Goal: Navigation & Orientation: Go to known website

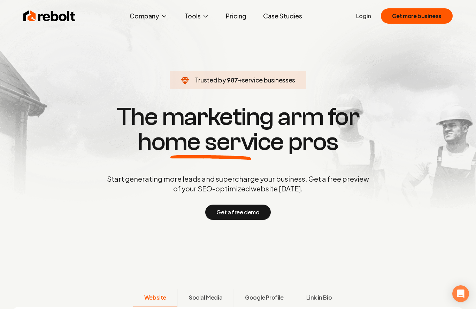
click at [365, 15] on link "Login" at bounding box center [363, 16] width 15 height 8
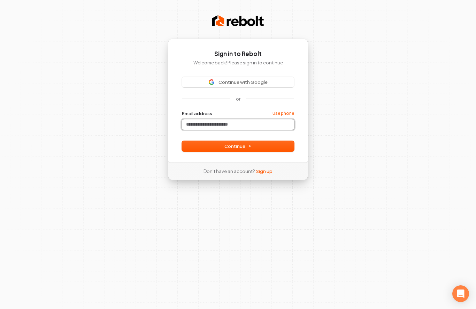
click at [243, 127] on input "Email address" at bounding box center [238, 125] width 112 height 10
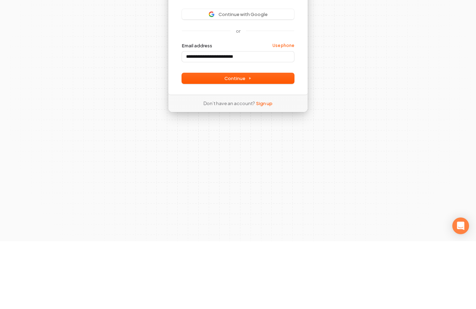
click at [242, 143] on span "Continue" at bounding box center [237, 146] width 27 height 6
type input "**********"
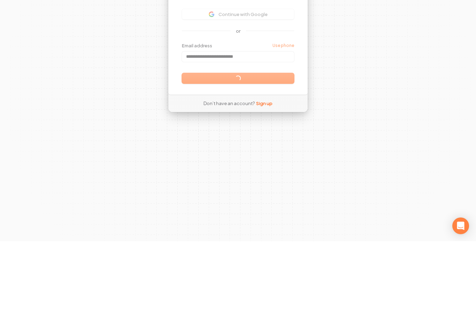
scroll to position [30, 0]
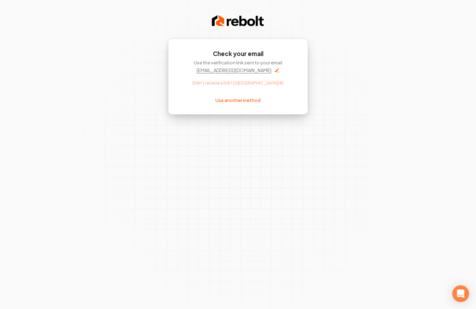
click at [251, 76] on div "Use the verification link sent to your email [EMAIL_ADDRESS][DOMAIN_NAME] Didn'…" at bounding box center [238, 73] width 112 height 26
click at [245, 68] on p "[EMAIL_ADDRESS][DOMAIN_NAME]" at bounding box center [234, 70] width 75 height 6
